Goal: Task Accomplishment & Management: Manage account settings

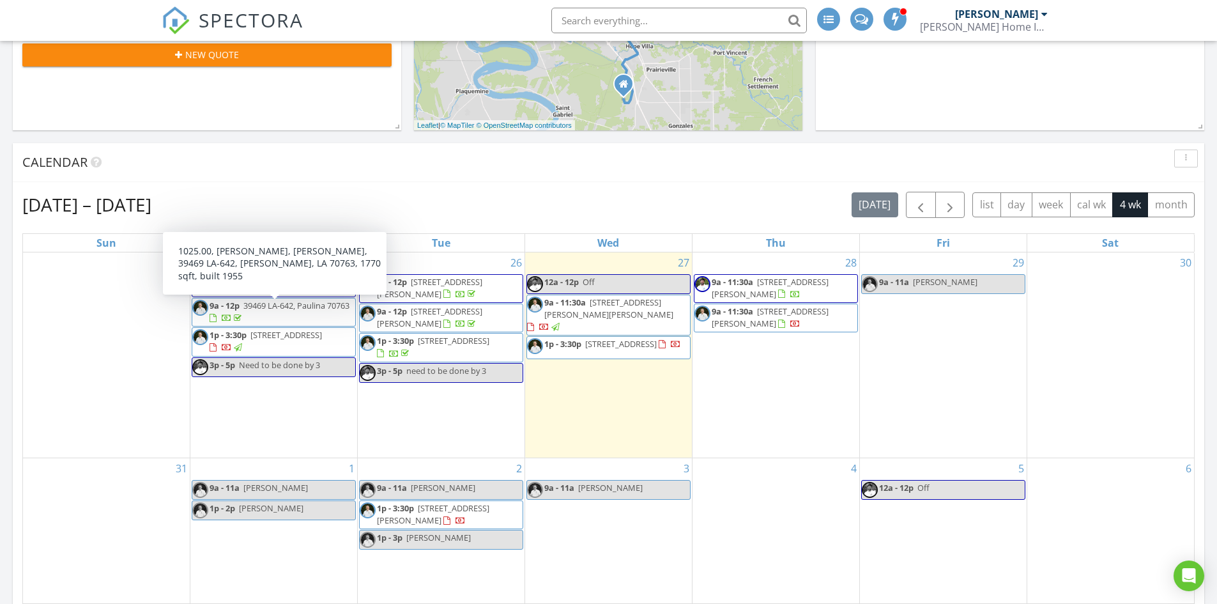
scroll to position [447, 0]
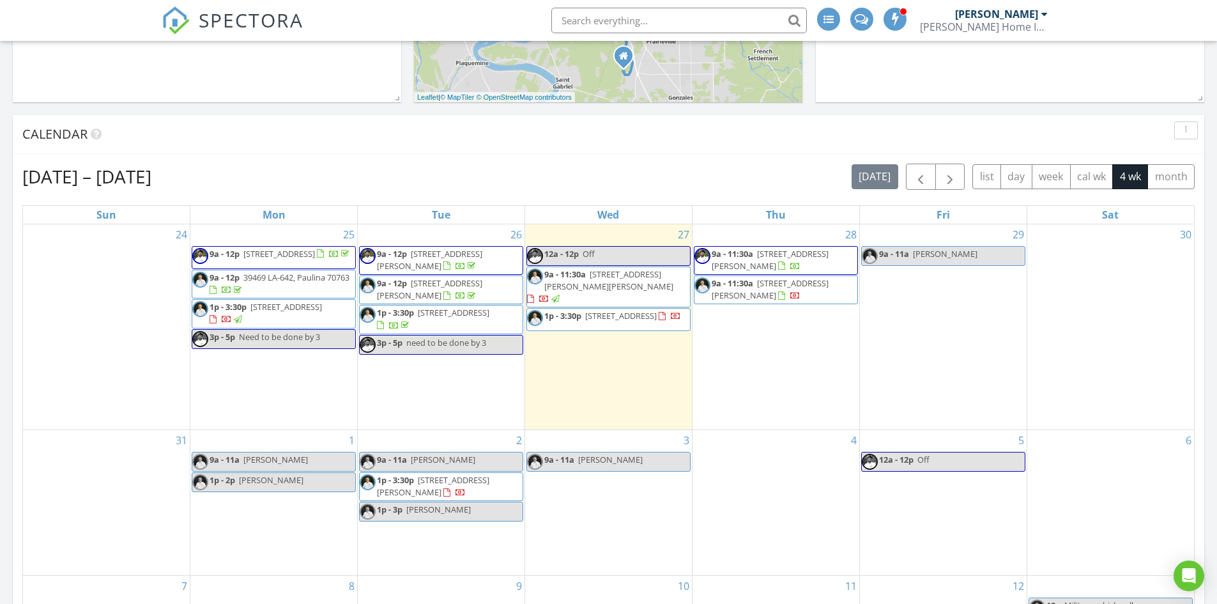
click at [303, 459] on link "9a - 11a [PERSON_NAME]" at bounding box center [274, 462] width 164 height 20
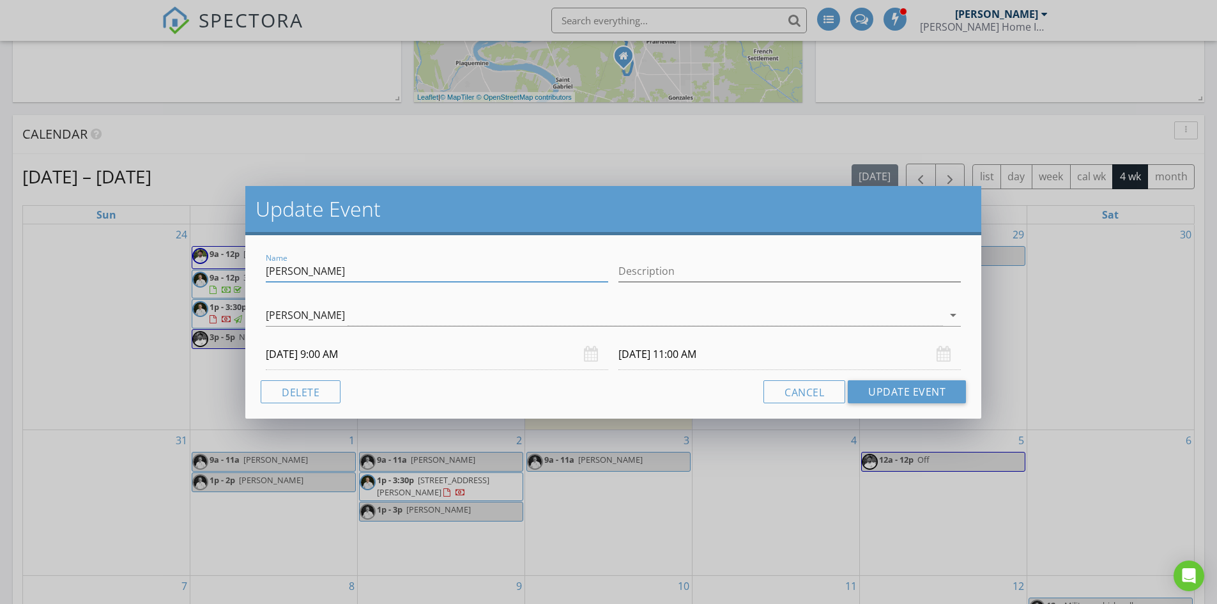
drag, startPoint x: 318, startPoint y: 268, endPoint x: 144, endPoint y: 252, distance: 174.5
click at [145, 252] on div "Update Event Name Nicole Description Whit Green arrow_drop_down 09/01/2025 9:00…" at bounding box center [608, 302] width 1217 height 604
type input "darla"
click at [896, 387] on button "Update Event" at bounding box center [907, 391] width 118 height 23
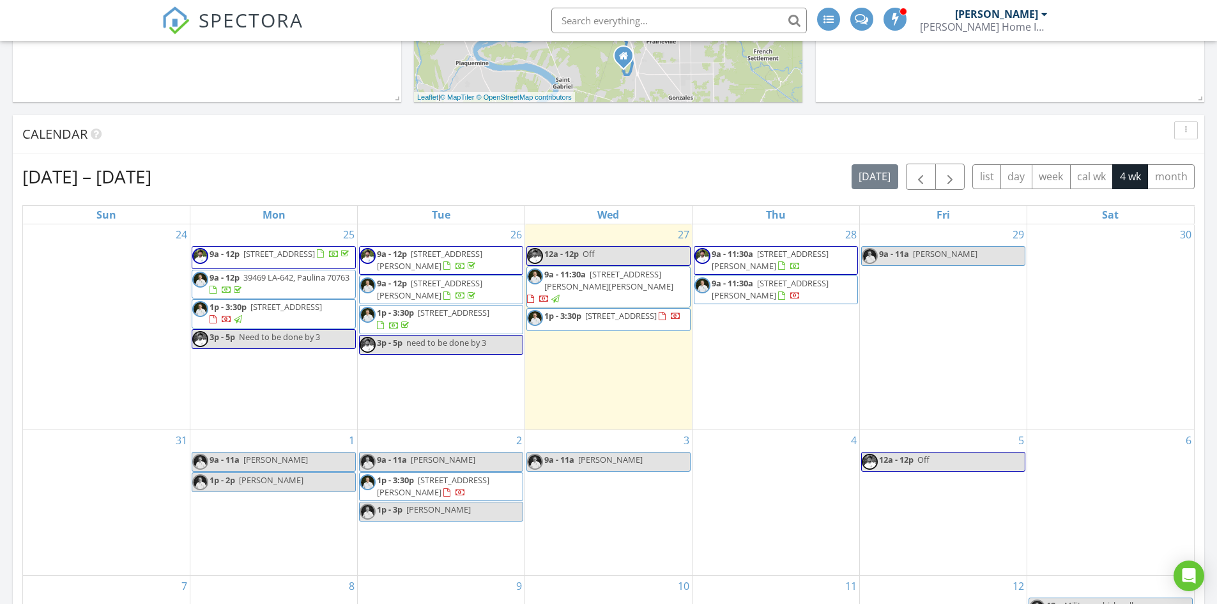
click at [430, 517] on span "1p - 3p andrew gleneck" at bounding box center [415, 511] width 111 height 16
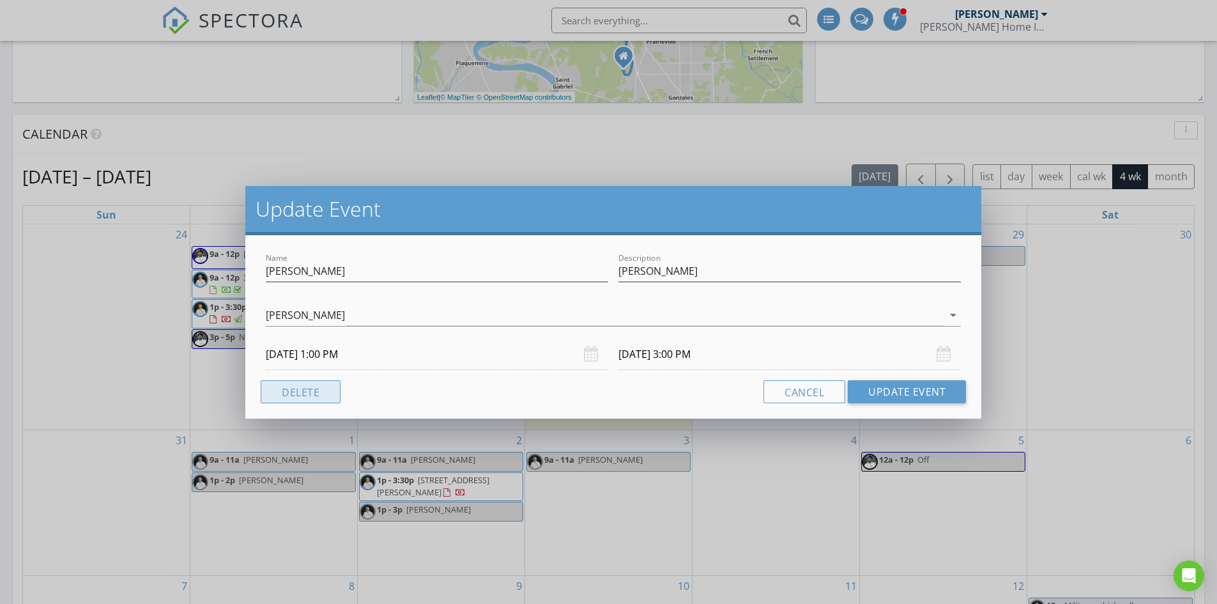
click at [319, 394] on button "Delete" at bounding box center [301, 391] width 80 height 23
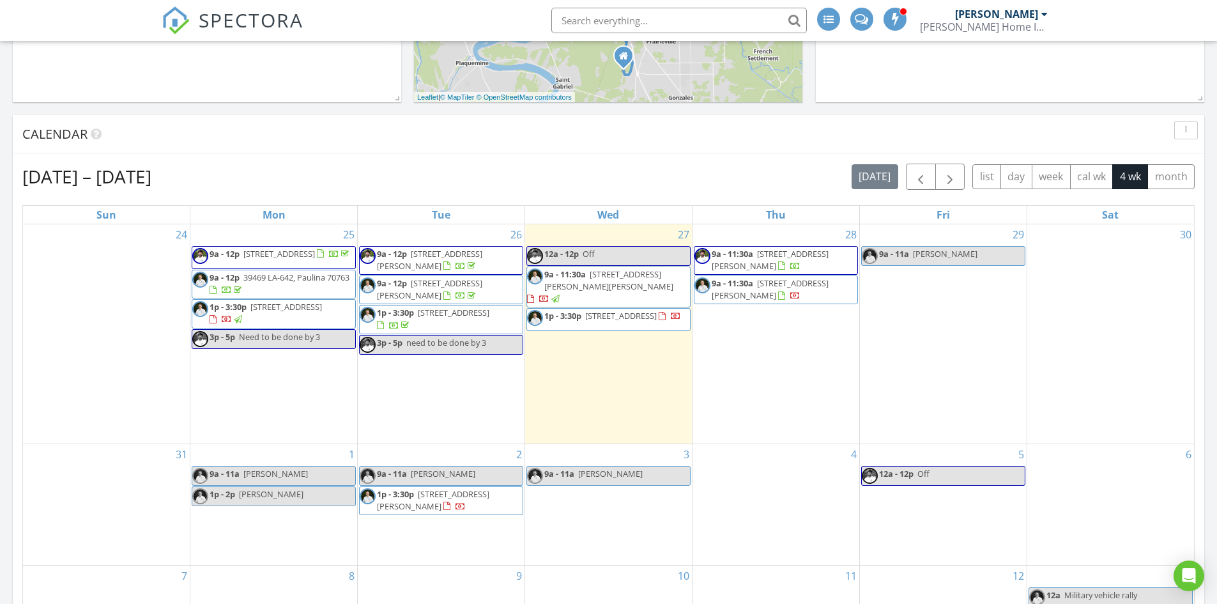
click at [905, 259] on div "9a - 11a Darla" at bounding box center [920, 254] width 116 height 12
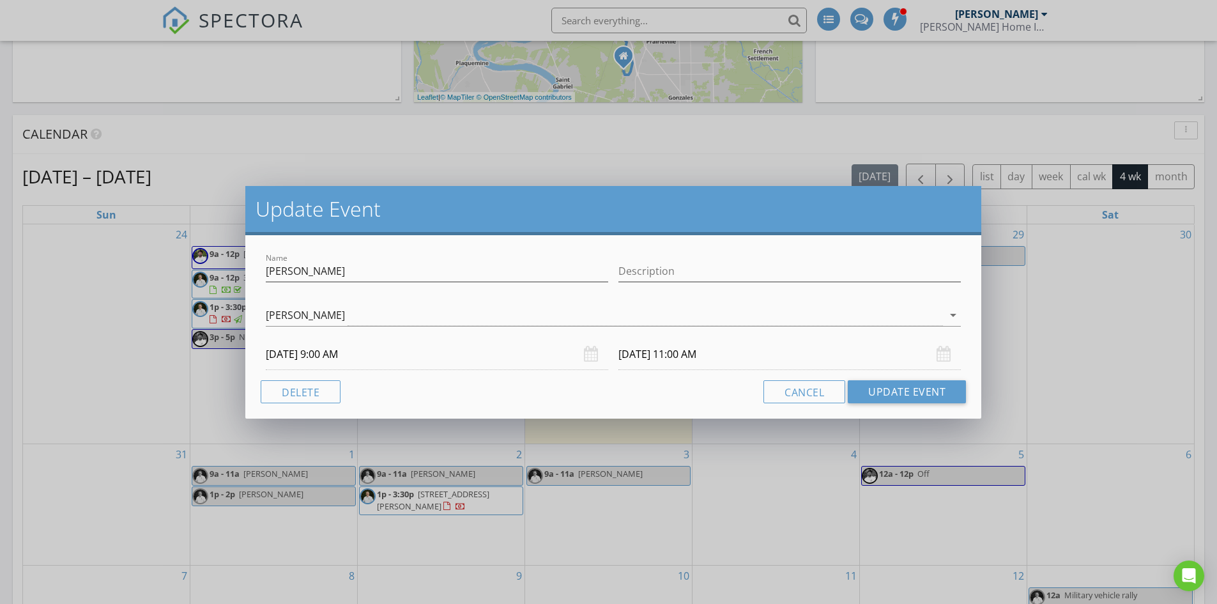
click at [247, 386] on div "Name Darla Description Whit Green arrow_drop_down 08/29/2025 9:00 AM 08/29/2025…" at bounding box center [613, 326] width 736 height 183
click at [318, 397] on button "Delete" at bounding box center [301, 391] width 80 height 23
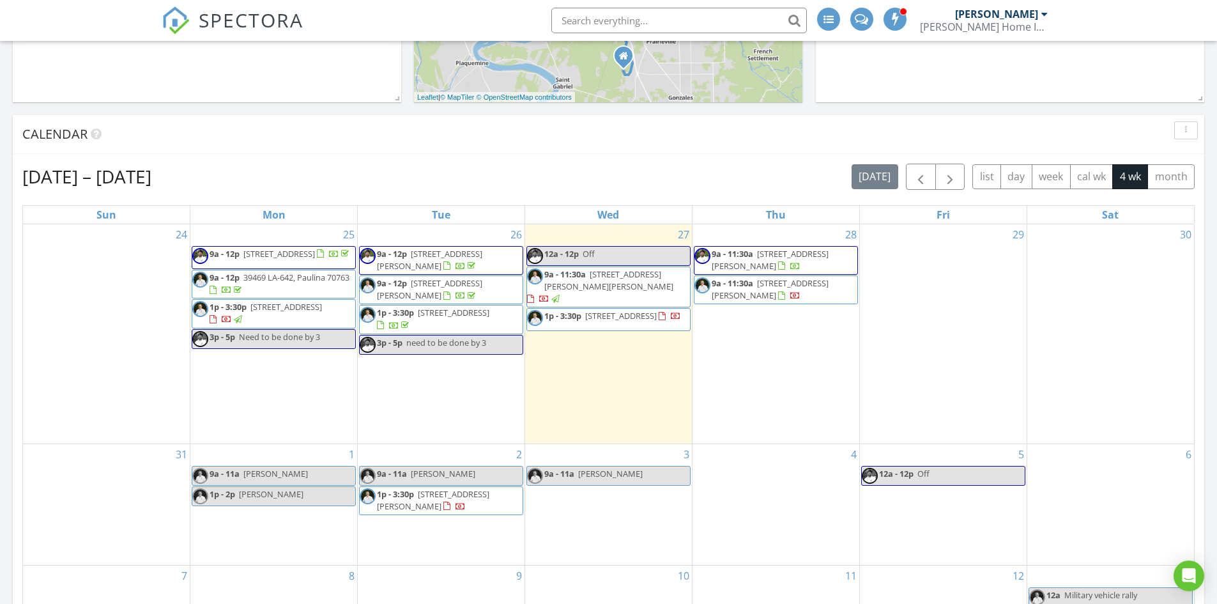
click at [585, 315] on span "[STREET_ADDRESS]" at bounding box center [621, 315] width 72 height 11
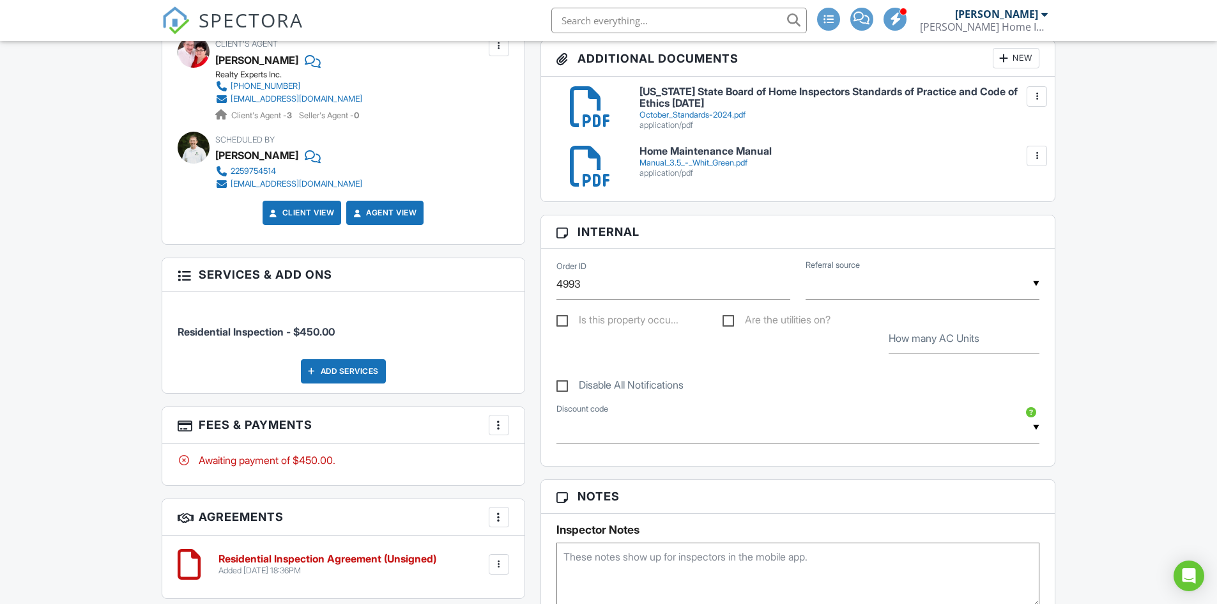
click at [495, 421] on div at bounding box center [499, 424] width 13 height 13
click at [533, 461] on li "Edit Fees & Payments" at bounding box center [563, 464] width 134 height 32
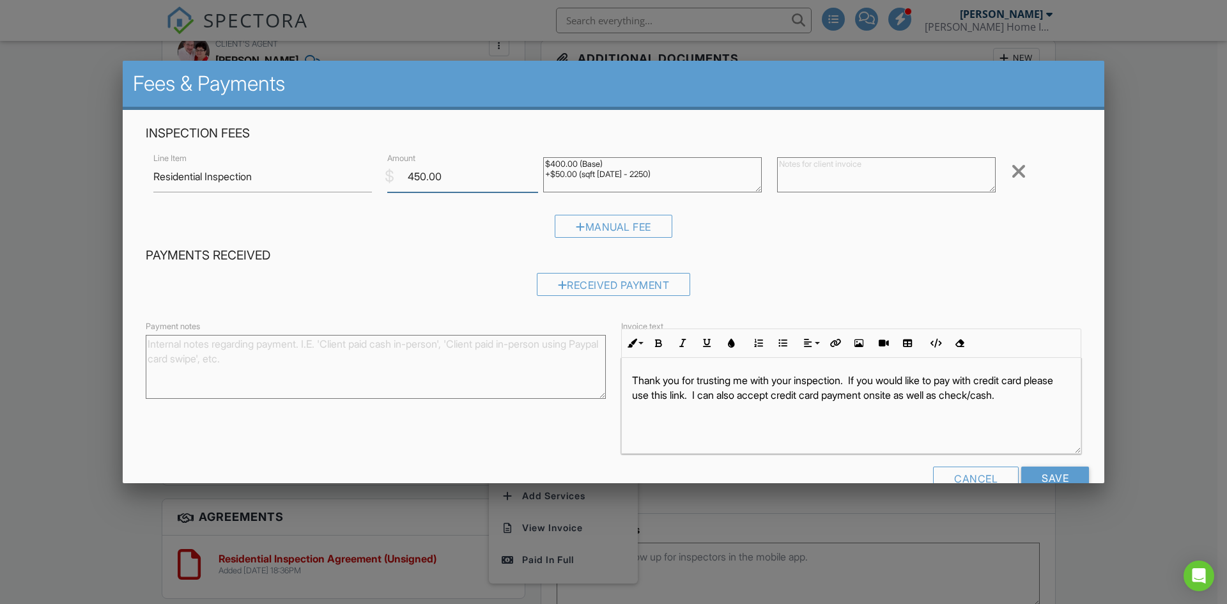
drag, startPoint x: 471, startPoint y: 175, endPoint x: 333, endPoint y: 180, distance: 138.1
click at [333, 180] on div "Line Item Residential Inspection $ Amount 450.00 $400.00 (Base) +$50.00 (sqft 2…" at bounding box center [613, 176] width 935 height 51
type input "425.00"
drag, startPoint x: 683, startPoint y: 172, endPoint x: 530, endPoint y: 149, distance: 154.4
click at [528, 149] on div "Inspection Fees Line Item Residential Inspection $ Amount 425.00 $400.00 (Base)…" at bounding box center [613, 186] width 951 height 123
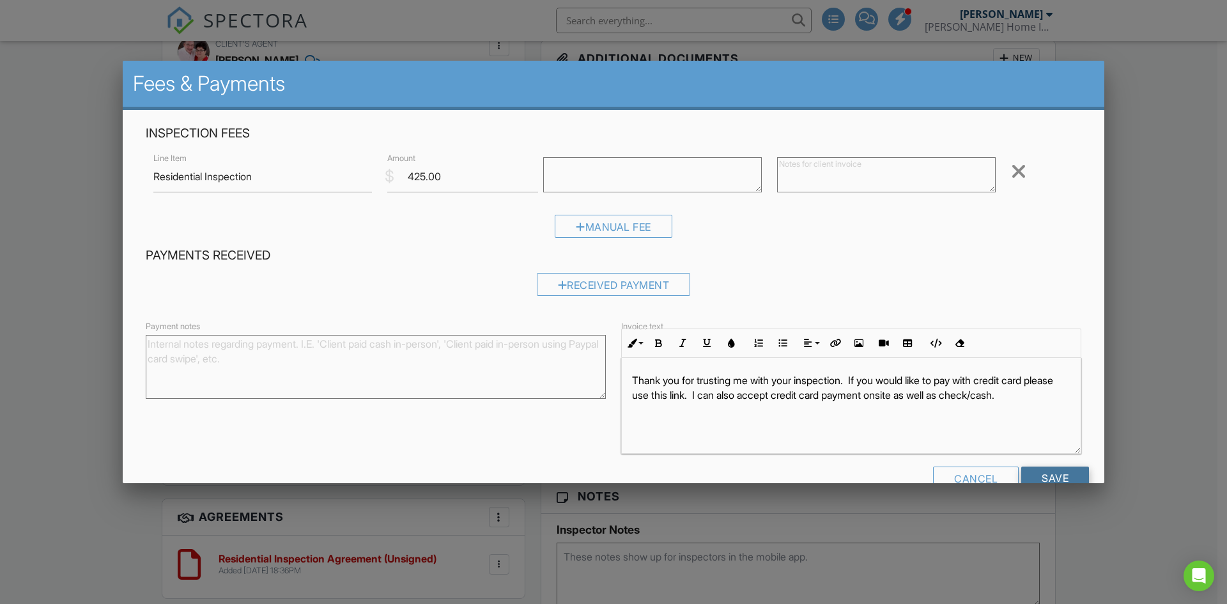
click at [1039, 480] on input "Save" at bounding box center [1055, 477] width 68 height 23
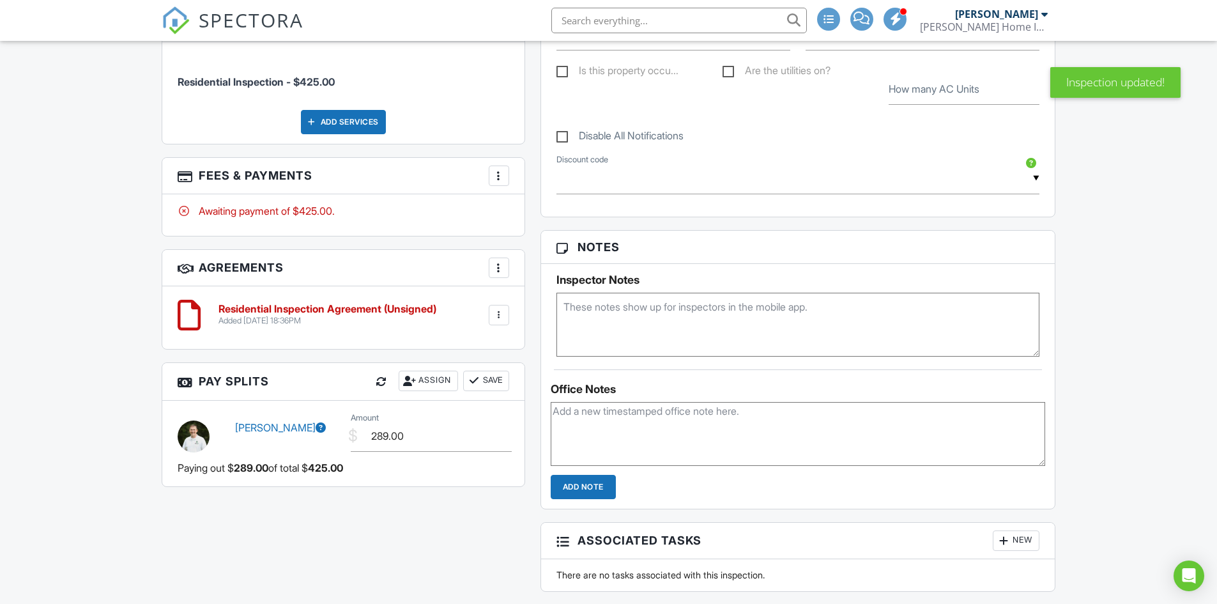
click at [502, 175] on div at bounding box center [499, 175] width 13 height 13
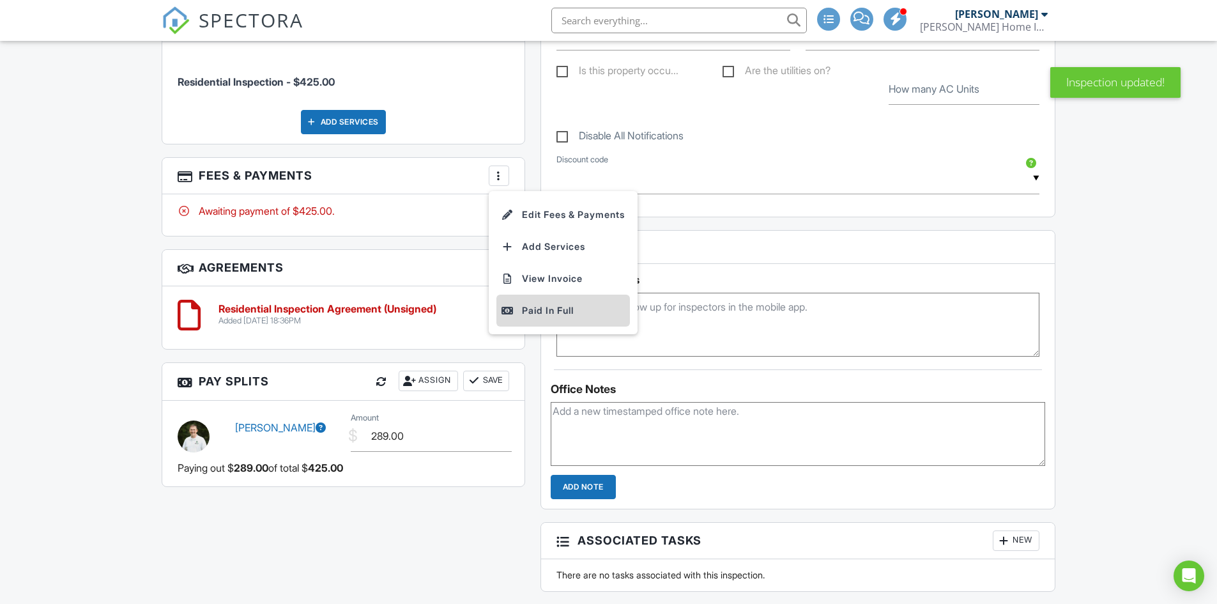
click at [533, 312] on div "Paid In Full" at bounding box center [562, 310] width 123 height 15
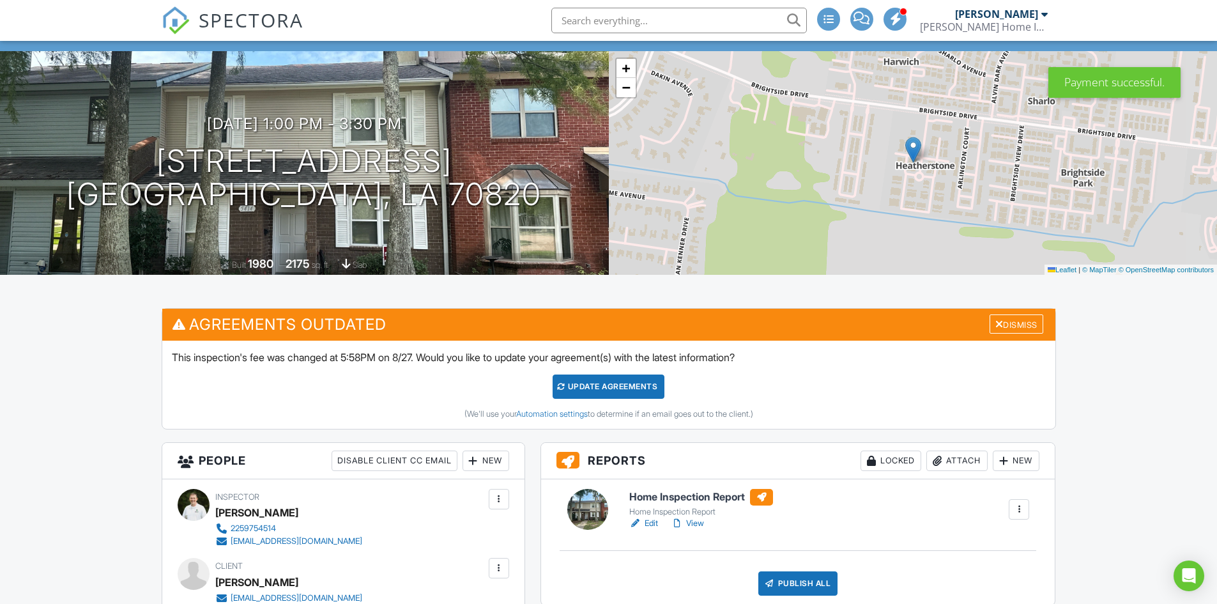
scroll to position [64, 0]
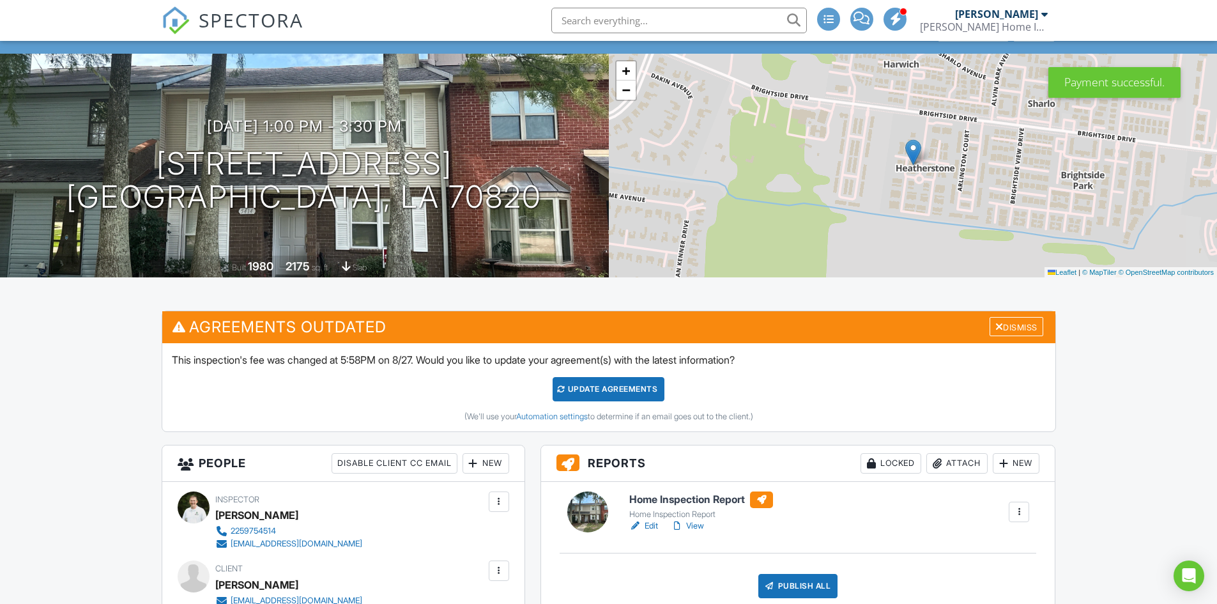
click at [717, 496] on h6 "Home Inspection Report" at bounding box center [701, 499] width 144 height 17
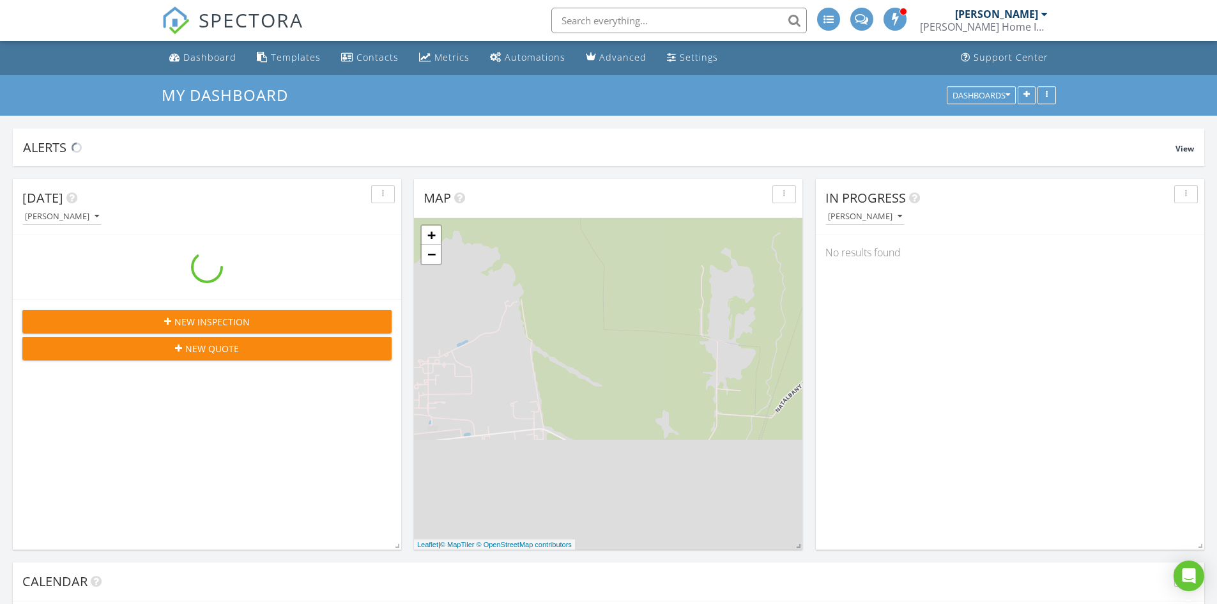
scroll to position [1182, 1237]
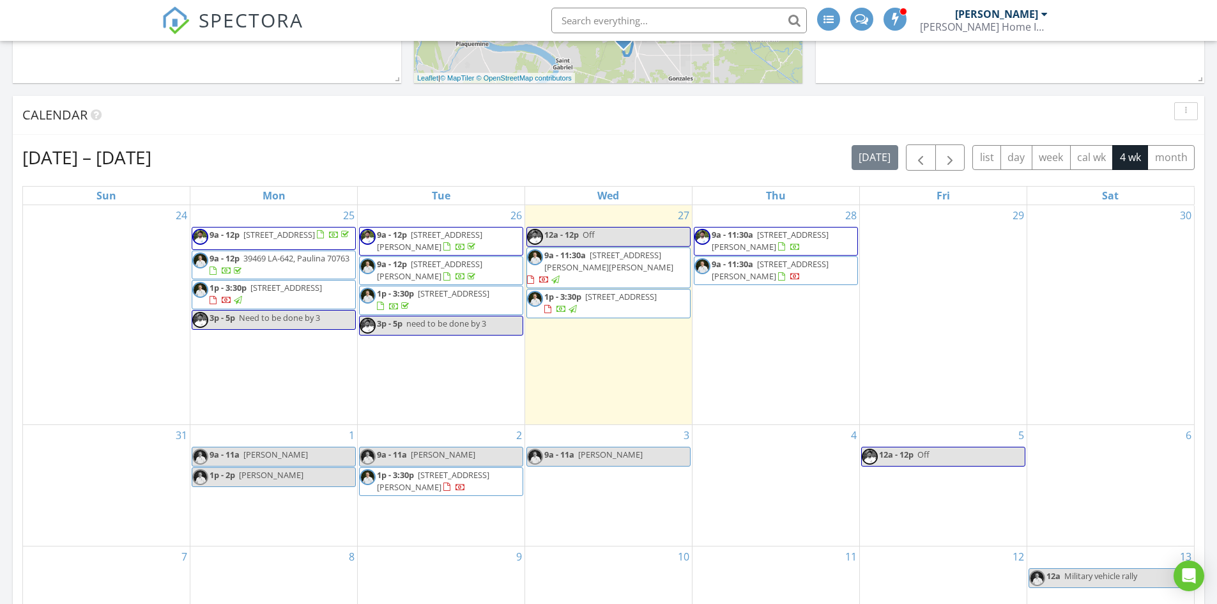
scroll to position [383, 0]
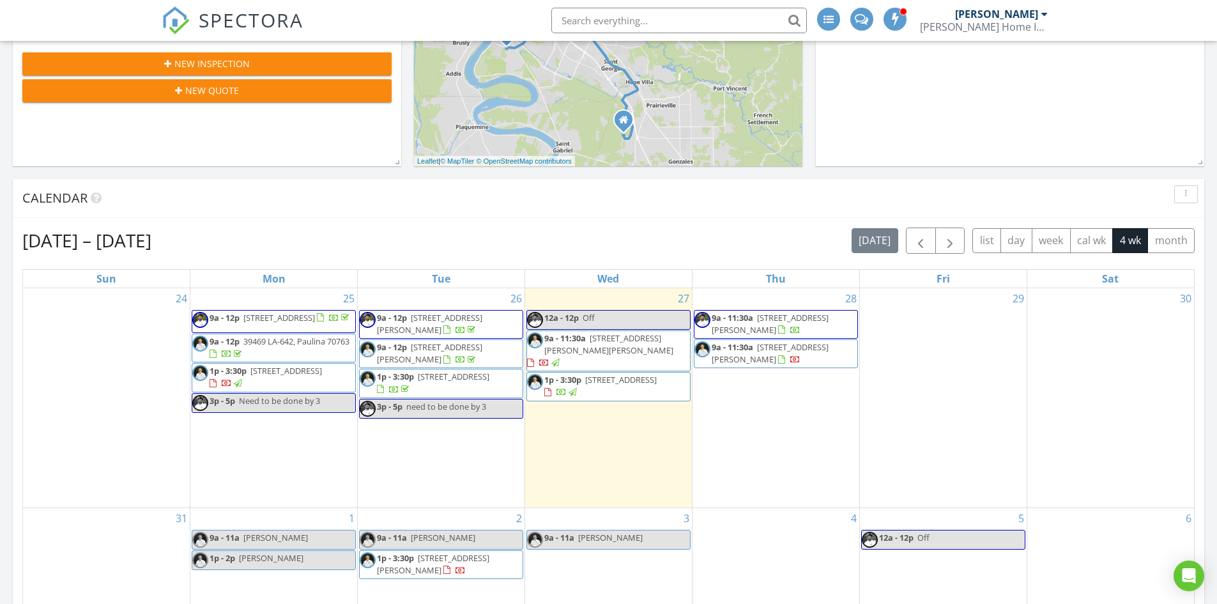
click at [494, 248] on div "Aug 24 – Sep 20, 2025 today list day week cal wk 4 wk month" at bounding box center [608, 240] width 1172 height 26
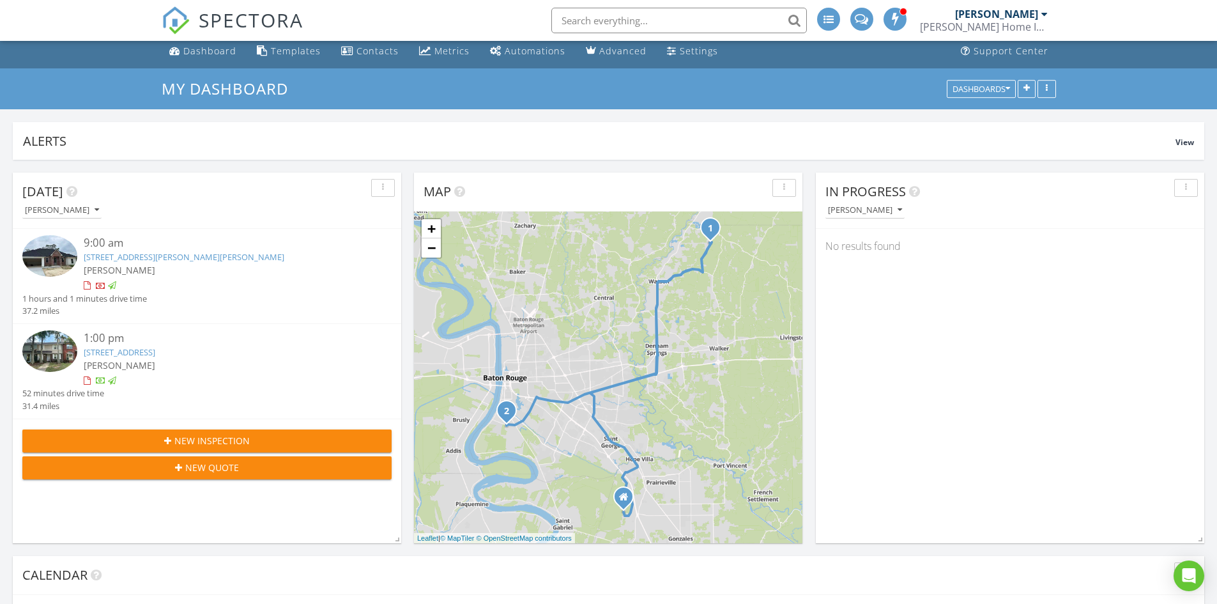
scroll to position [0, 0]
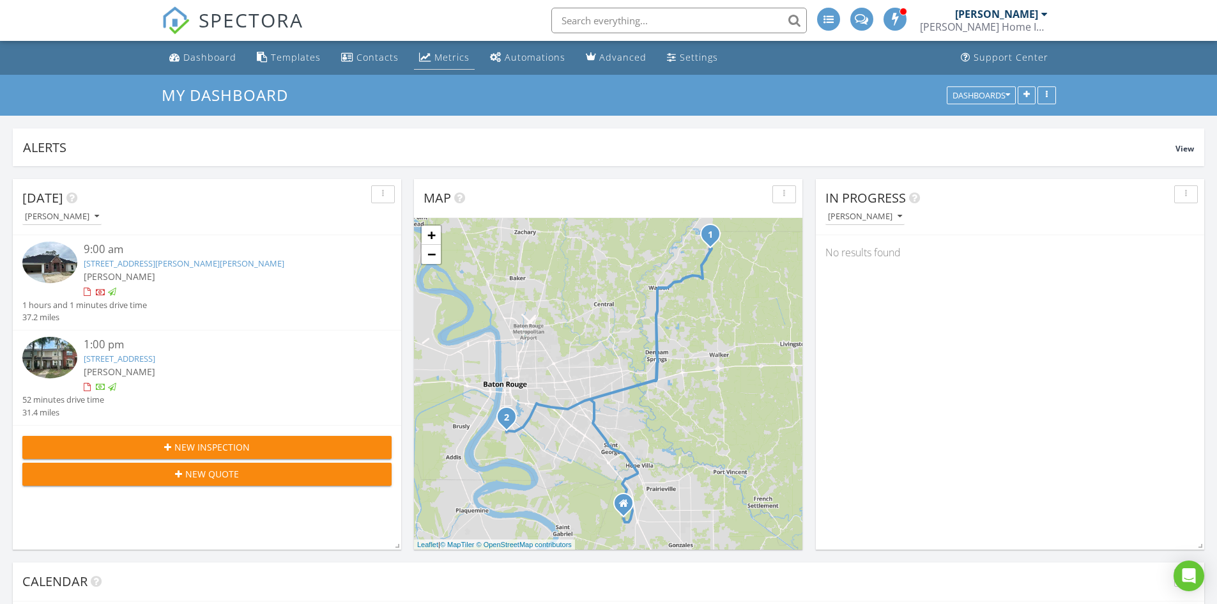
click at [434, 60] on div "Metrics" at bounding box center [451, 57] width 35 height 12
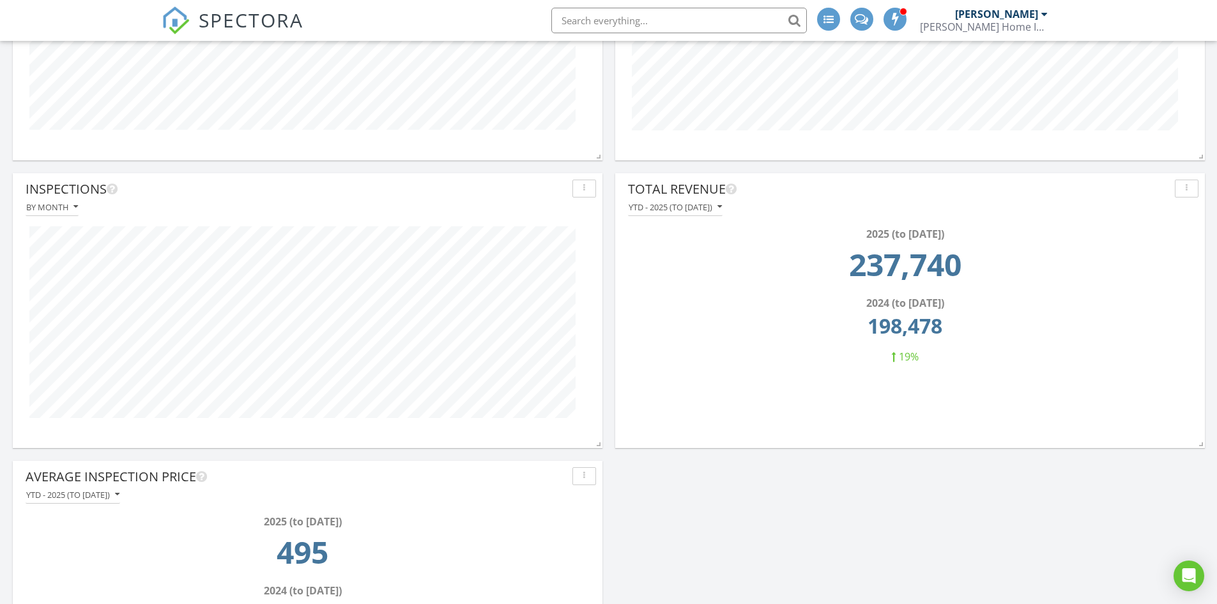
scroll to position [639, 0]
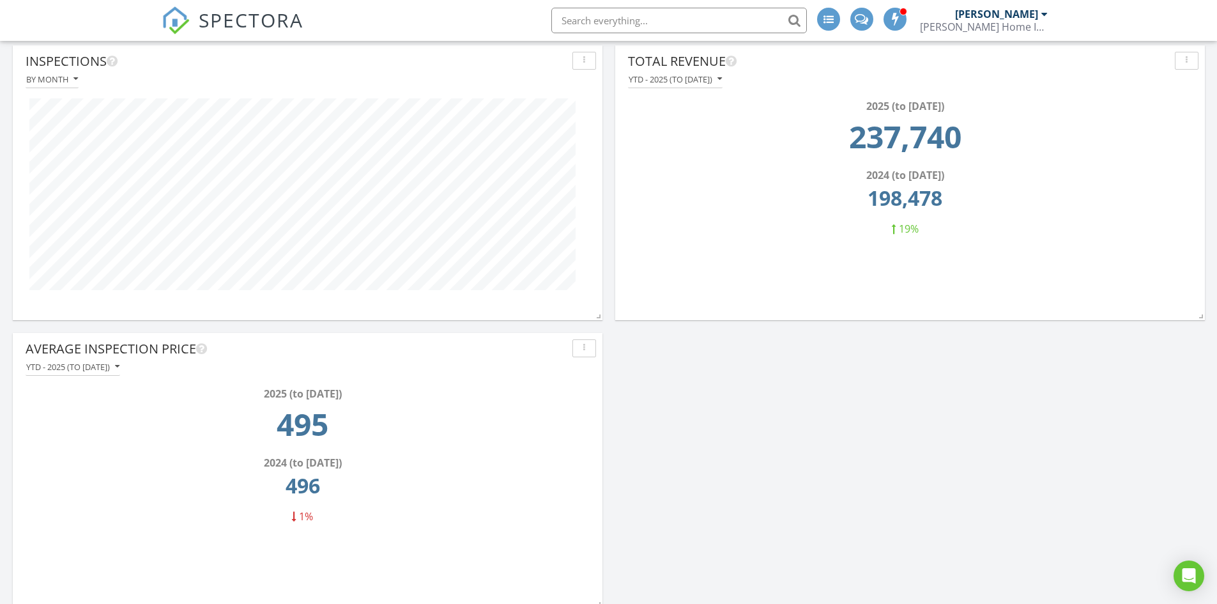
drag, startPoint x: 602, startPoint y: 365, endPoint x: 602, endPoint y: 348, distance: 17.2
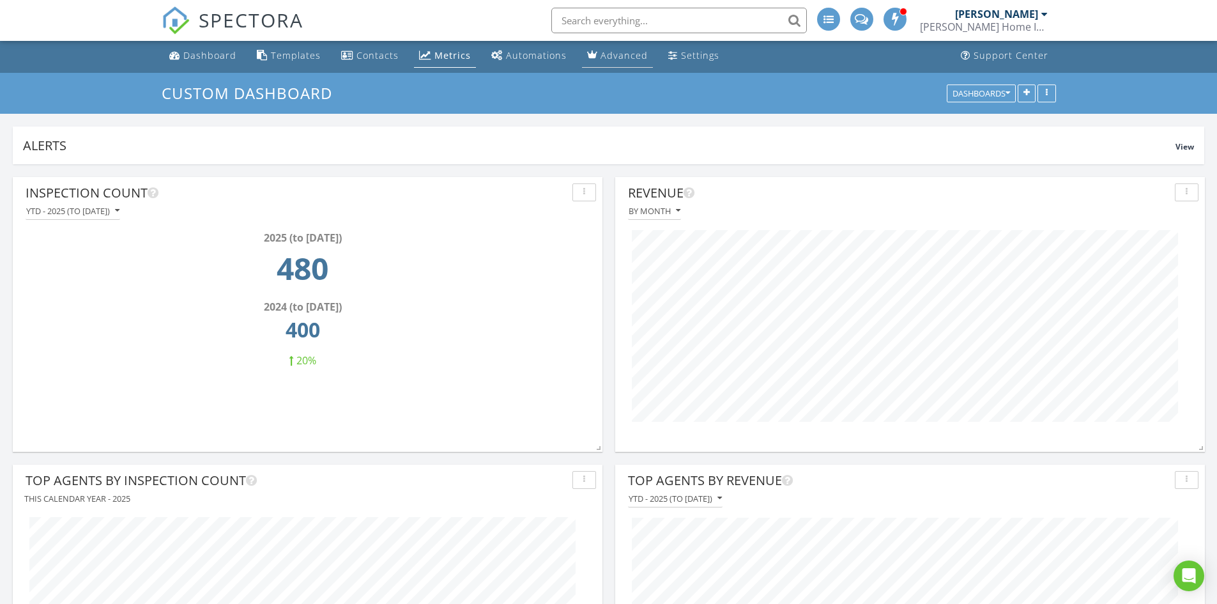
scroll to position [0, 0]
